Goal: Task Accomplishment & Management: Complete application form

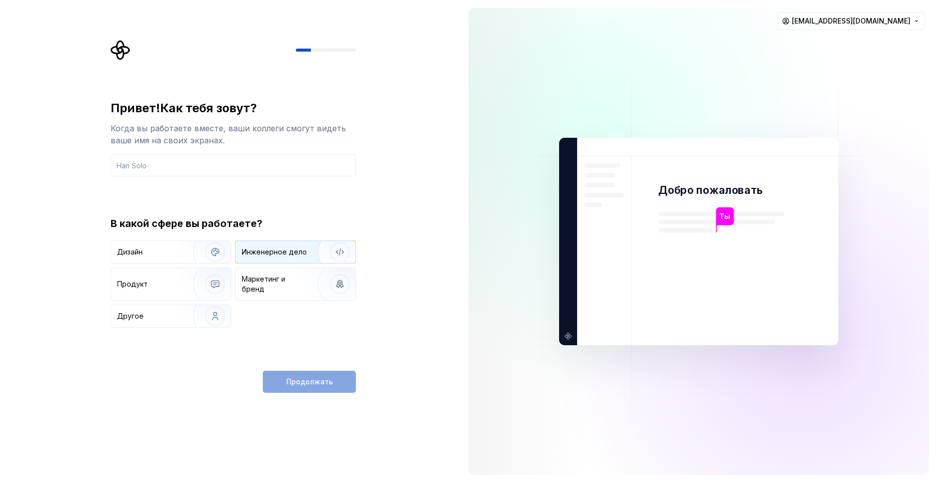
click at [279, 260] on div "Инженерное дело" at bounding box center [296, 252] width 120 height 22
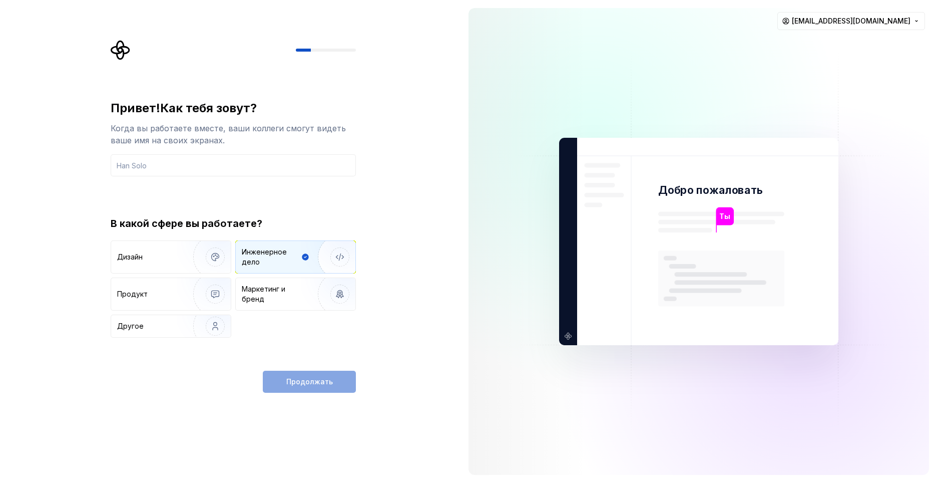
click at [312, 375] on div "Продолжать" at bounding box center [309, 381] width 93 height 22
click at [199, 169] on input "text" at bounding box center [233, 165] width 245 height 22
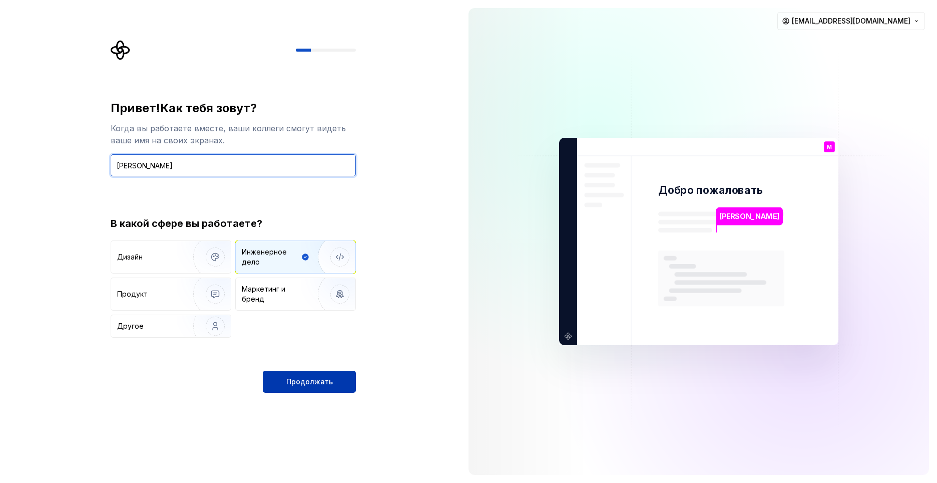
type input "[PERSON_NAME]"
click at [295, 392] on button "Продолжать" at bounding box center [309, 381] width 93 height 22
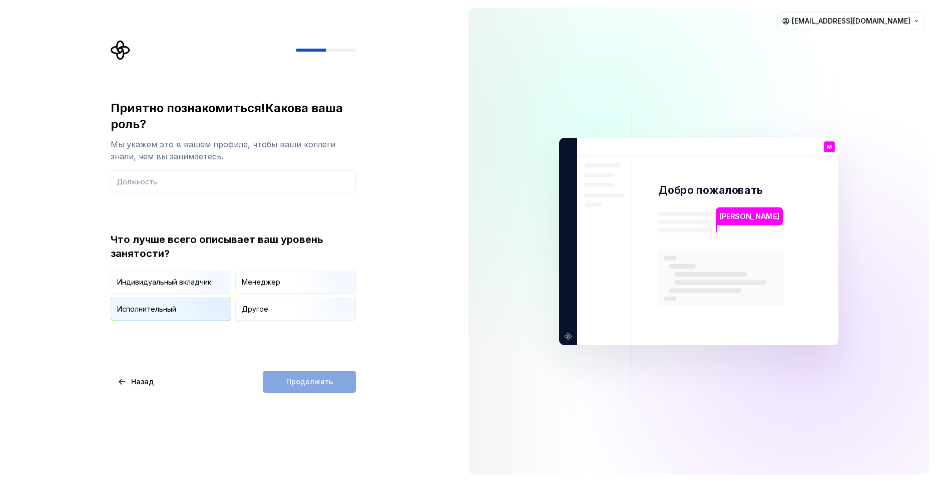
click at [208, 308] on img "button" at bounding box center [207, 321] width 64 height 67
click at [236, 180] on input "text" at bounding box center [233, 181] width 245 height 22
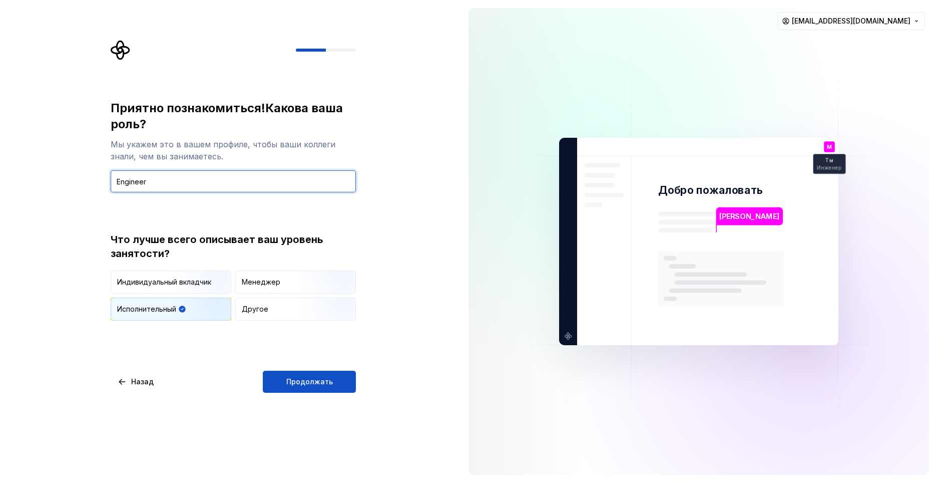
type input "Engineer"
click at [297, 396] on div "Приятно познакомиться! Какова ваша роль? Мы укажем это в вашем профиле, чтобы в…" at bounding box center [230, 241] width 461 height 483
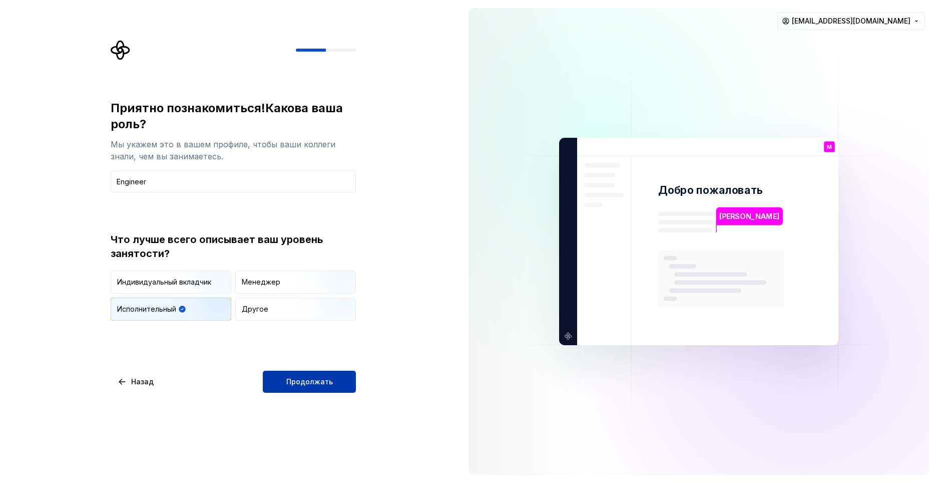
click at [302, 391] on button "Продолжать" at bounding box center [309, 381] width 93 height 22
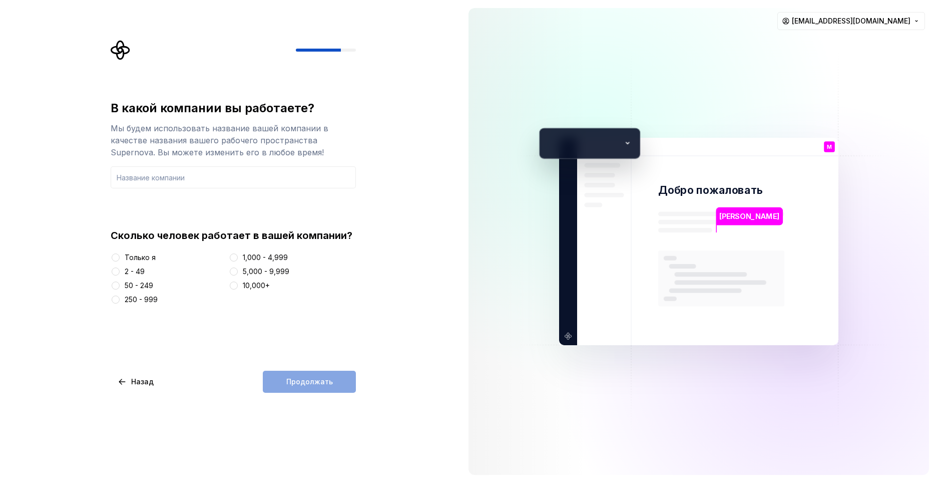
click at [243, 284] on div "10,000+" at bounding box center [256, 285] width 27 height 10
click at [238, 284] on button "10,000+" at bounding box center [234, 285] width 8 height 8
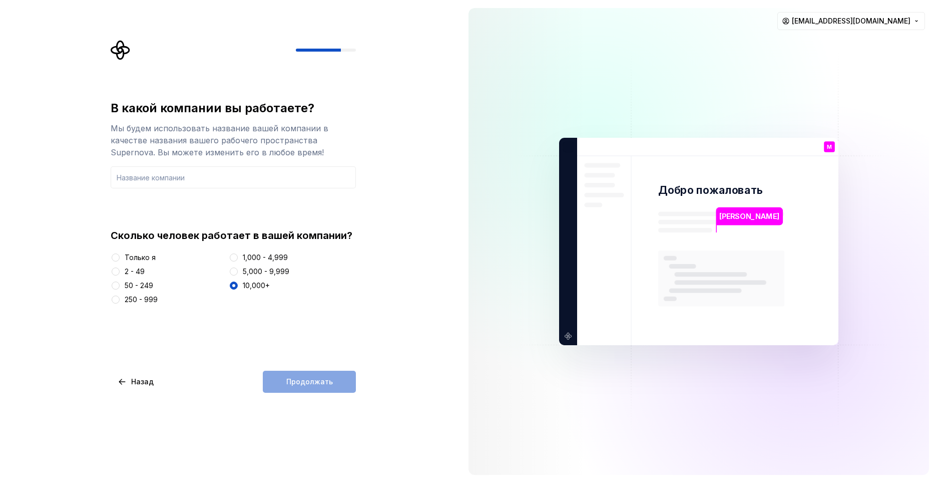
click at [321, 393] on div "В какой компании вы работаете? Мы будем использовать название вашей компании в …" at bounding box center [230, 241] width 461 height 483
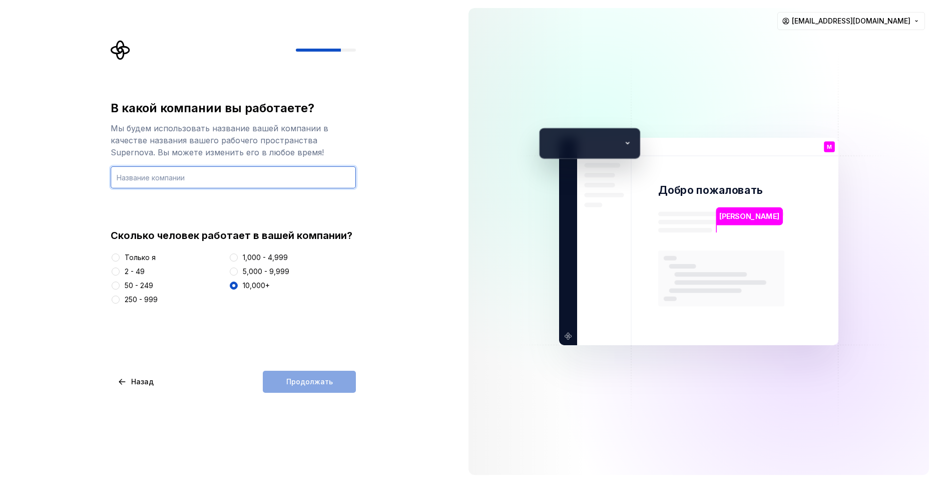
click at [259, 186] on input "text" at bounding box center [233, 177] width 245 height 22
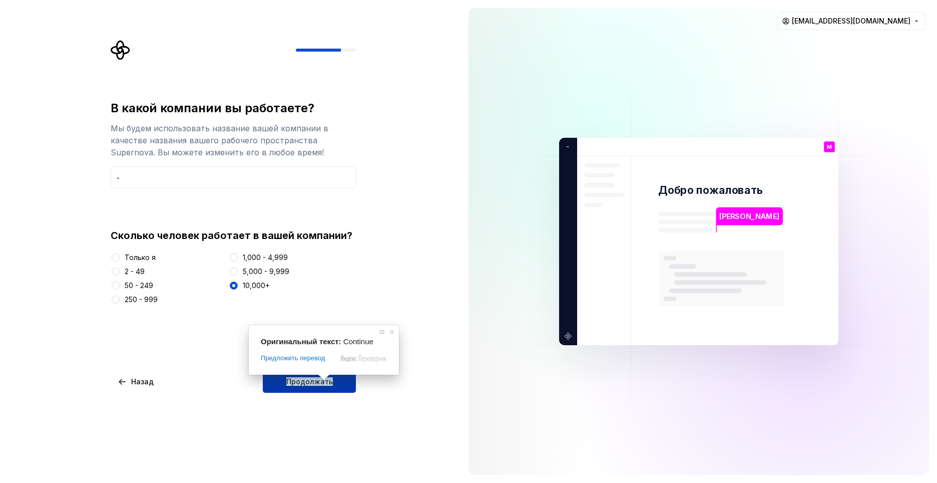
click at [325, 381] on body "В какой компании вы работаете? Мы будем использовать название вашей компании в …" at bounding box center [468, 241] width 937 height 483
click at [326, 379] on ya-tr-span "Продолжать" at bounding box center [309, 381] width 47 height 9
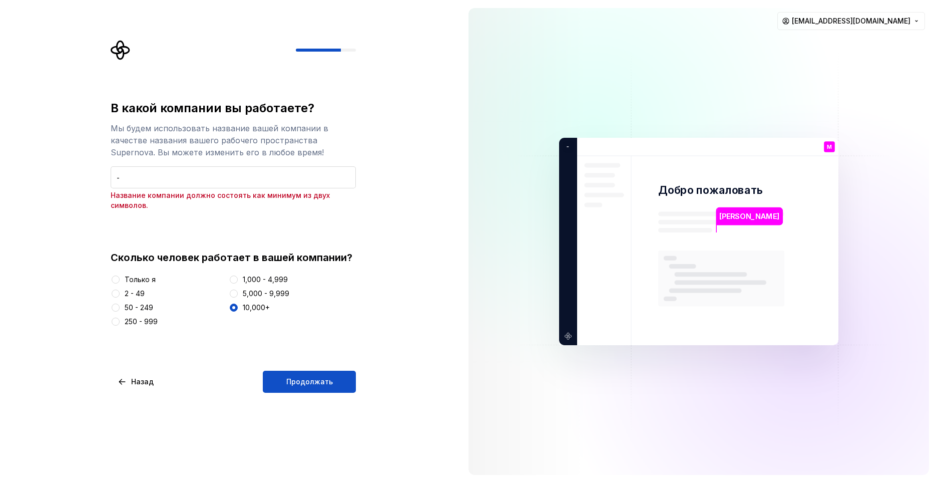
click at [257, 179] on input "-" at bounding box center [233, 177] width 245 height 22
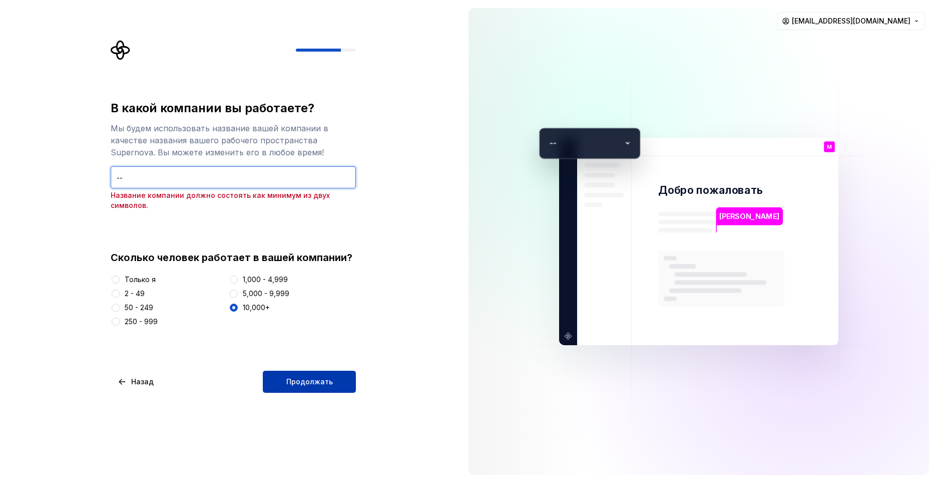
type input "--"
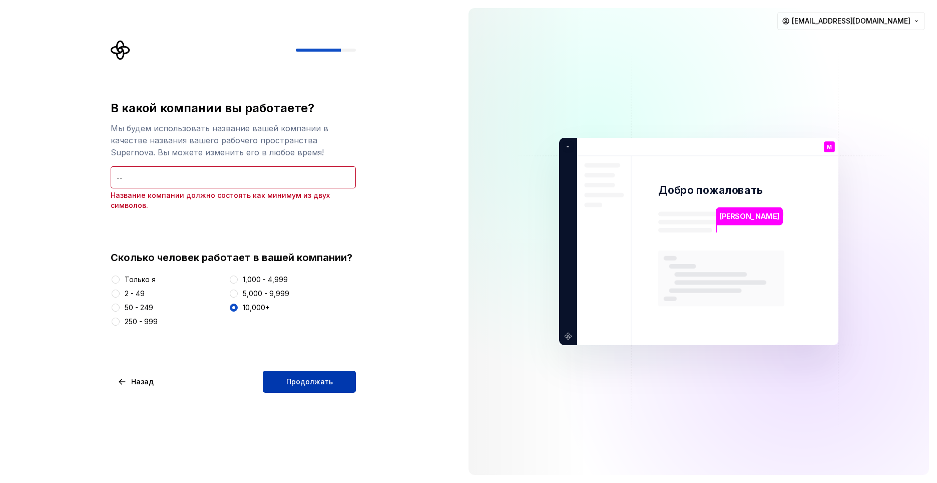
click at [333, 378] on button "Продолжать" at bounding box center [309, 381] width 93 height 22
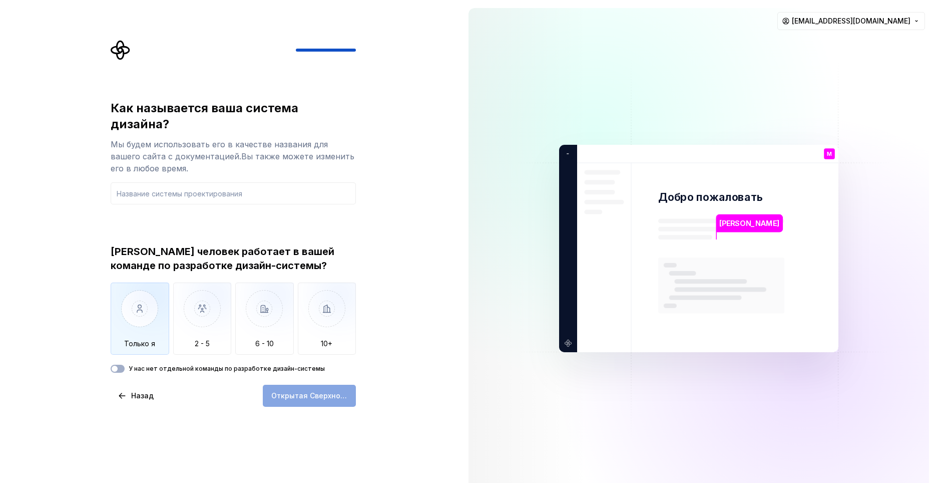
click at [148, 298] on img "button" at bounding box center [140, 315] width 59 height 67
click at [206, 364] on ya-tr-span "У нас нет отдельной команды по разработке дизайн-системы" at bounding box center [227, 368] width 196 height 8
click at [125, 364] on button "У нас нет отдельной команды по разработке дизайн-системы" at bounding box center [118, 368] width 14 height 8
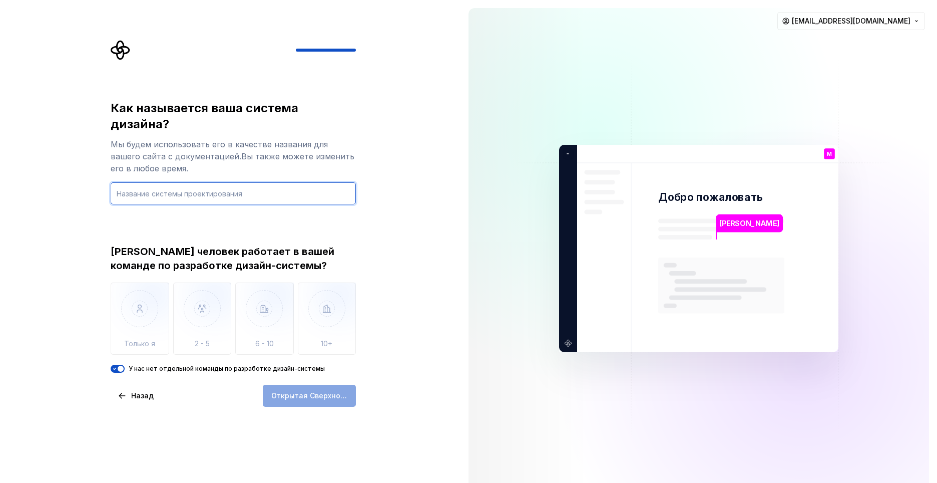
click at [232, 182] on input "text" at bounding box center [233, 193] width 245 height 22
type input "reviewer"
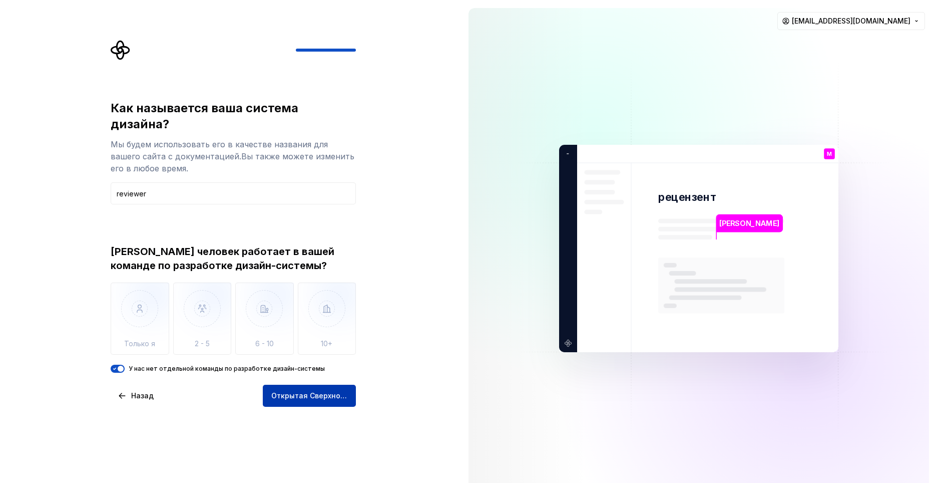
click at [347, 385] on button "Открытая Сверхновая" at bounding box center [309, 396] width 93 height 22
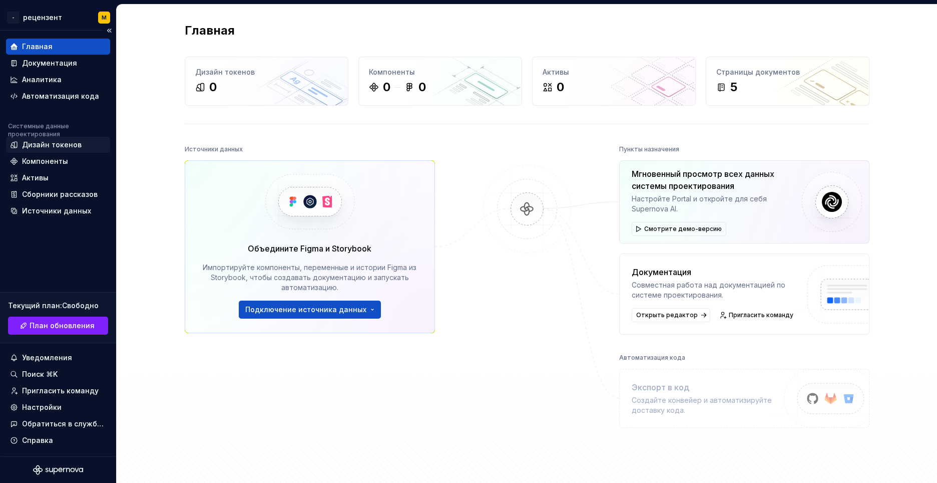
click at [77, 152] on div "Дизайн токенов" at bounding box center [58, 145] width 104 height 16
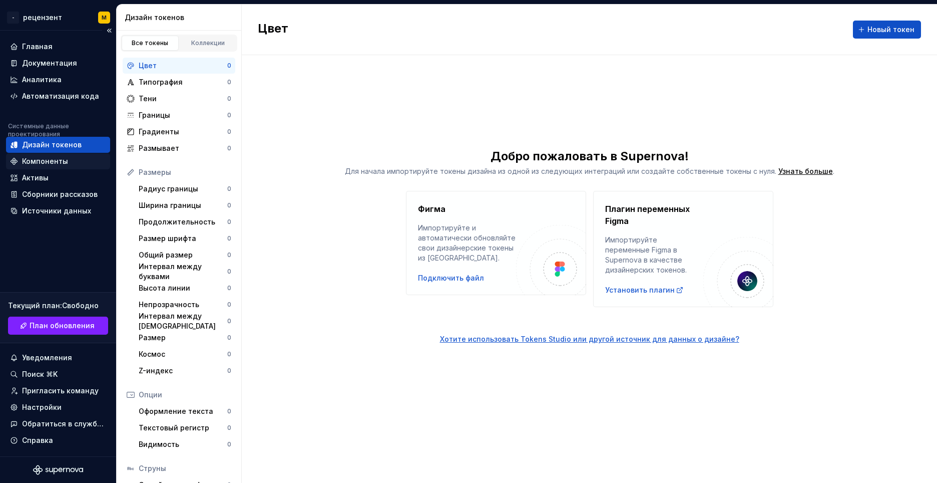
click at [76, 155] on div "Компоненты" at bounding box center [58, 161] width 104 height 16
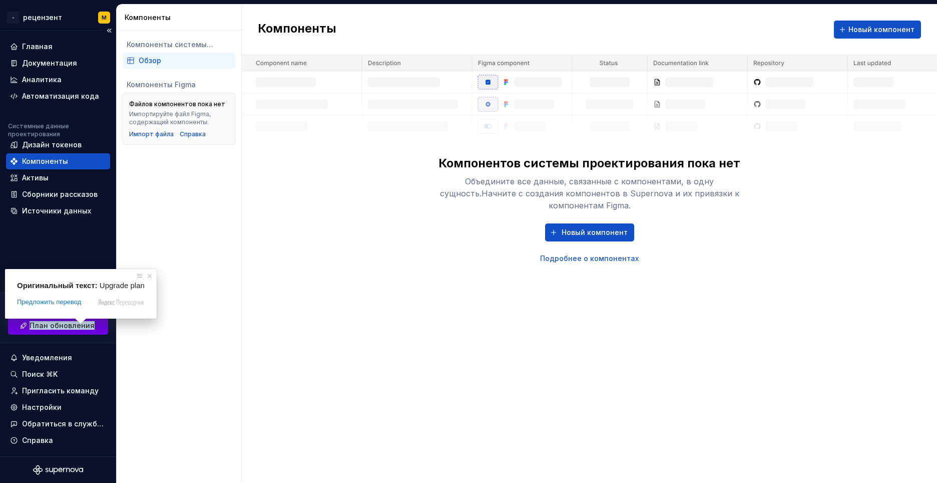
click at [79, 323] on span at bounding box center [80, 321] width 13 height 6
click at [90, 329] on ya-tr-span "План обновления" at bounding box center [62, 325] width 65 height 9
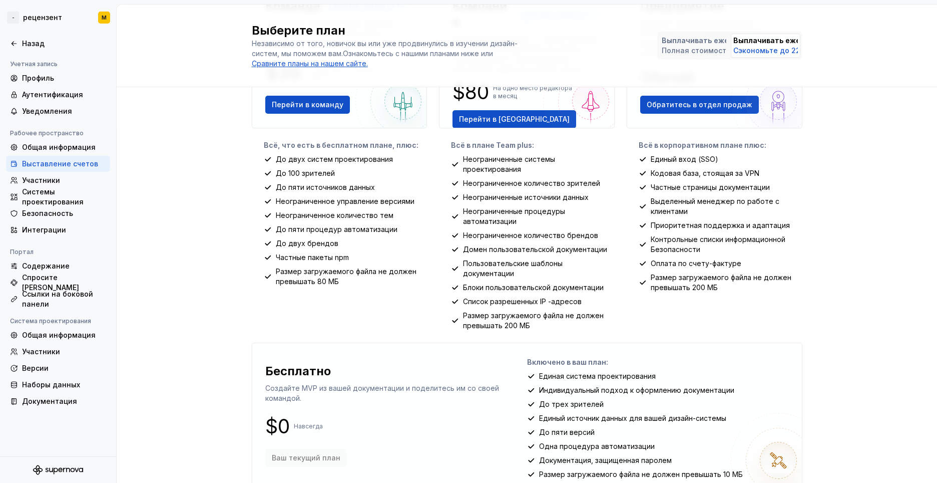
scroll to position [116, 0]
click at [49, 79] on ya-tr-span "Профиль" at bounding box center [38, 78] width 32 height 10
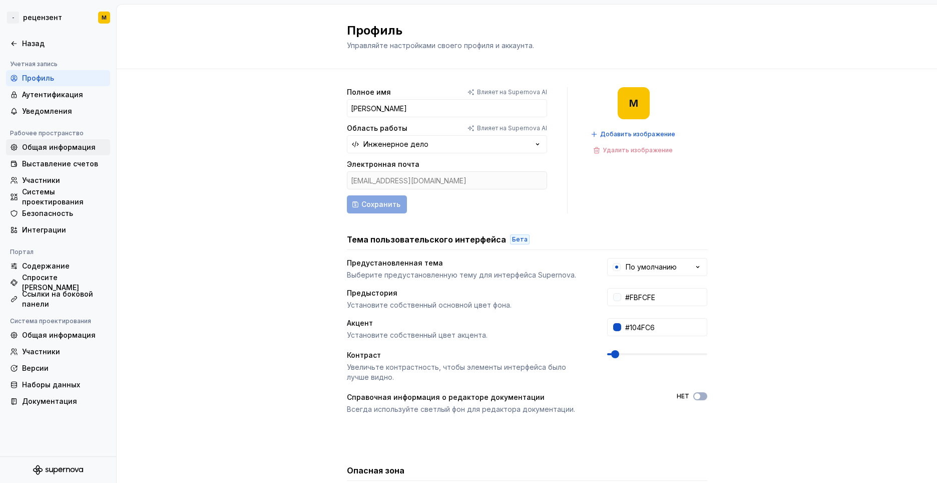
click at [53, 141] on div "Общая информация" at bounding box center [58, 147] width 104 height 16
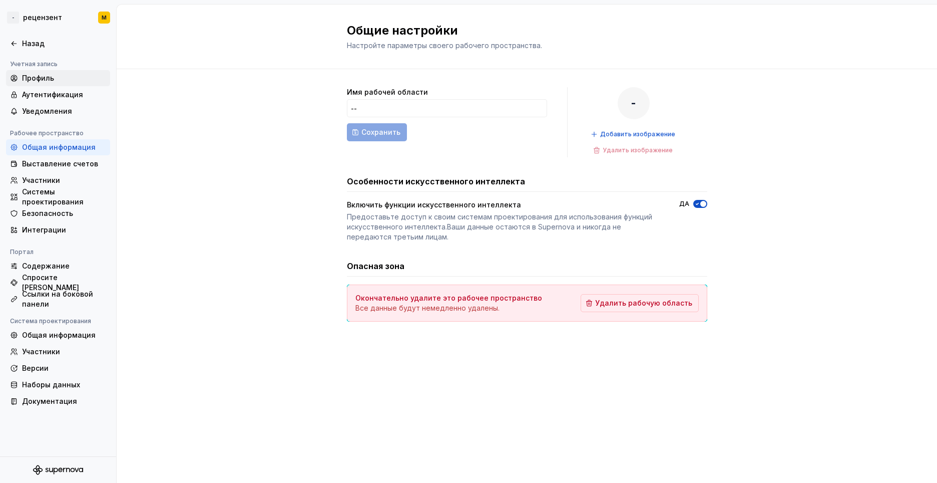
click at [48, 74] on ya-tr-span "Профиль" at bounding box center [38, 78] width 32 height 10
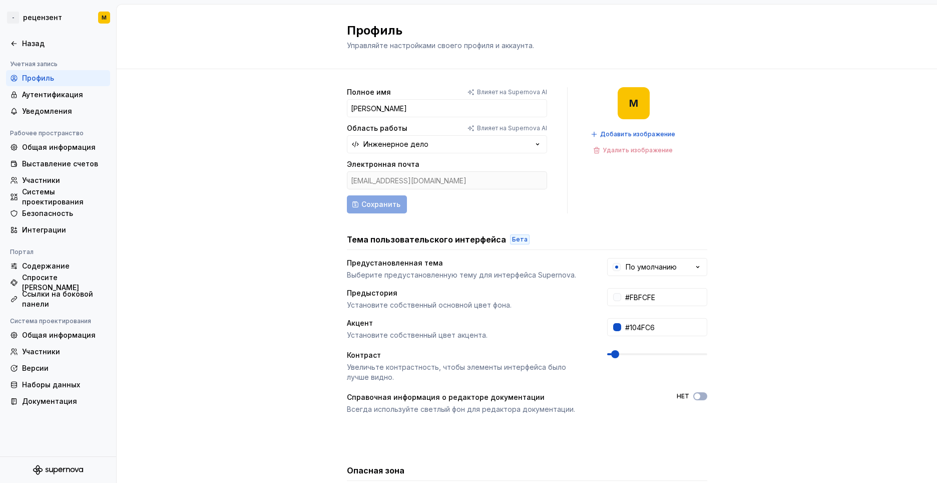
click at [217, 168] on div "Полное имя Влияет на Supernova AI [PERSON_NAME] работы Влияет на Supernova AI И…" at bounding box center [527, 326] width 821 height 515
